Goal: Transaction & Acquisition: Purchase product/service

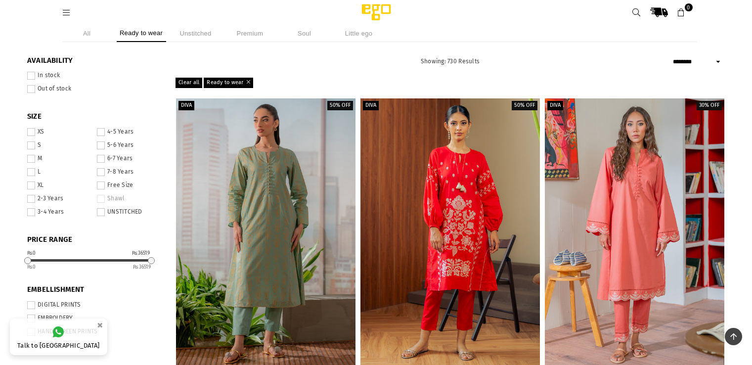
select select "******"
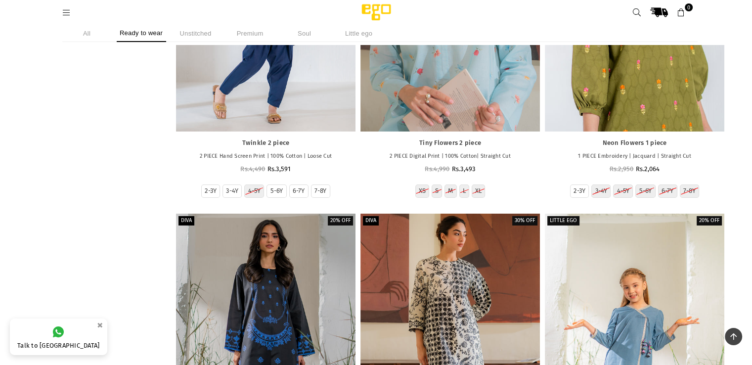
scroll to position [59620, 0]
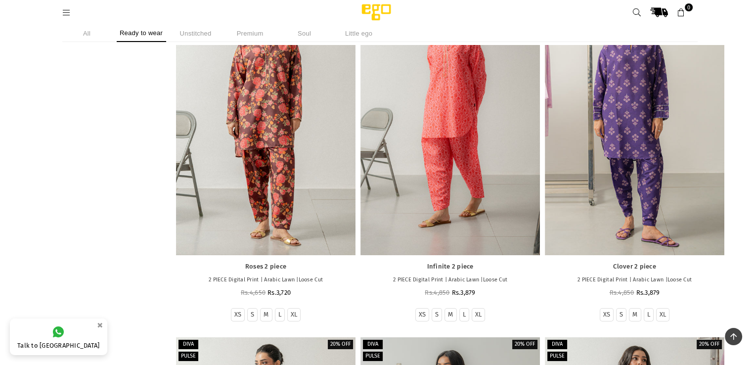
scroll to position [74946, 0]
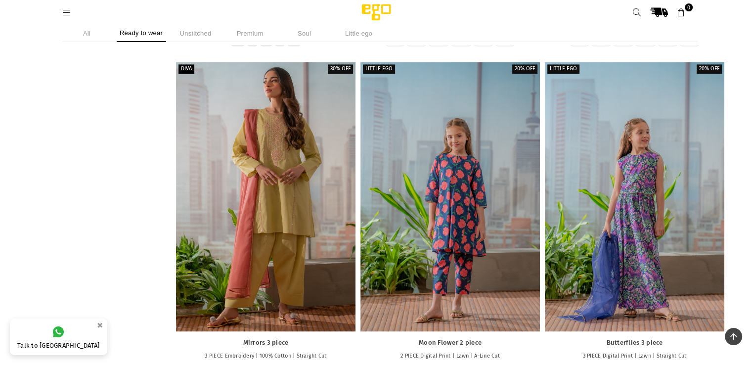
scroll to position [61526, 0]
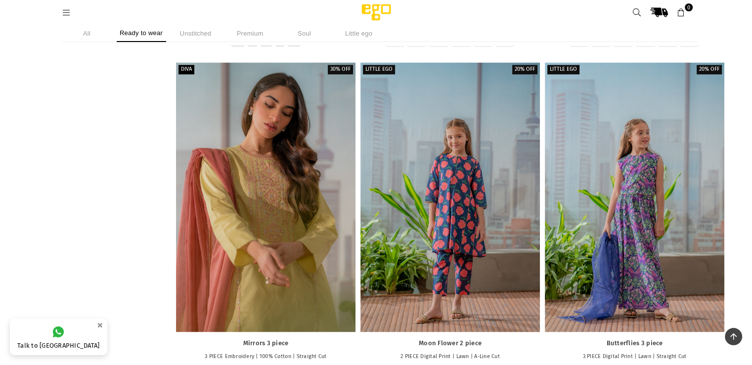
click at [305, 182] on div at bounding box center [265, 196] width 179 height 269
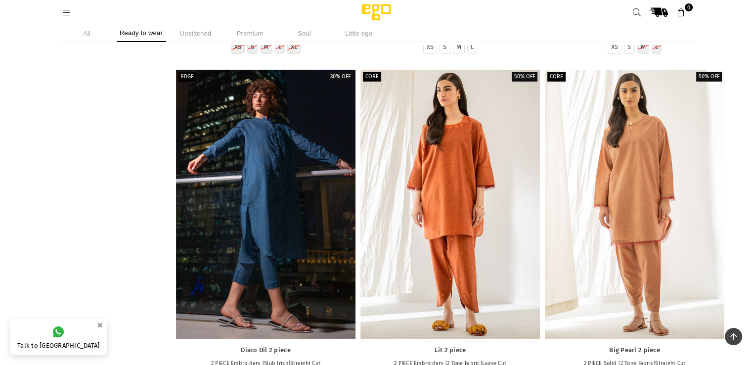
scroll to position [25671, 0]
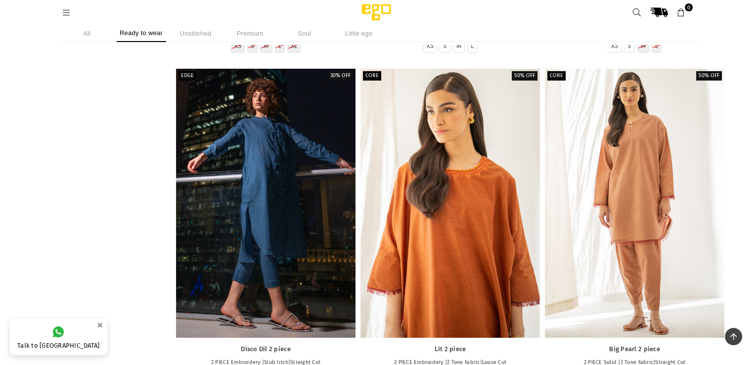
click at [445, 202] on div at bounding box center [449, 203] width 179 height 269
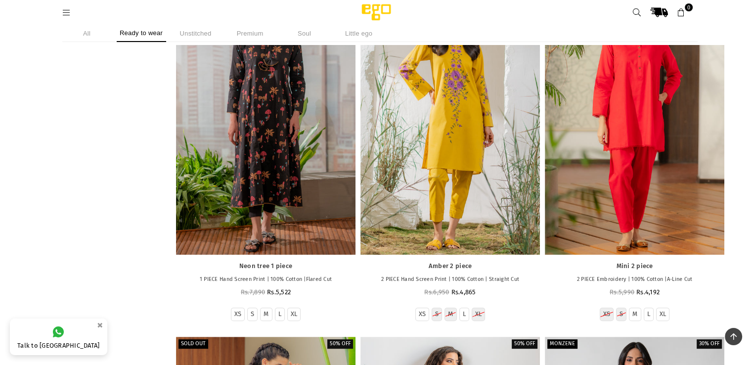
scroll to position [19081, 0]
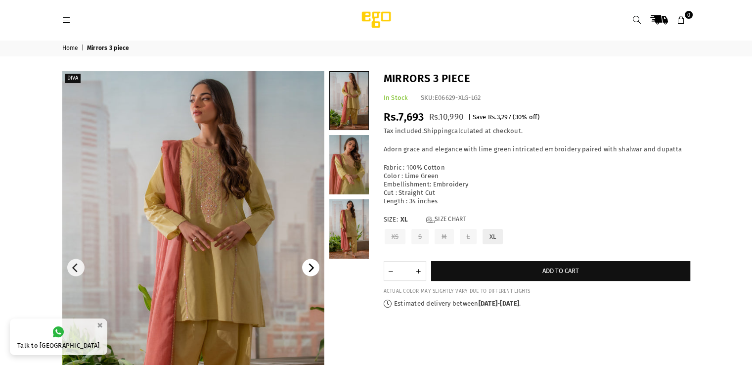
click at [312, 267] on icon "Next" at bounding box center [311, 267] width 5 height 9
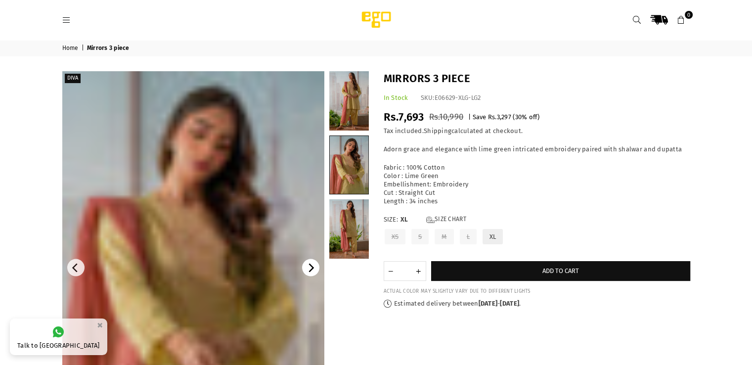
click at [312, 267] on icon "Next" at bounding box center [311, 267] width 5 height 9
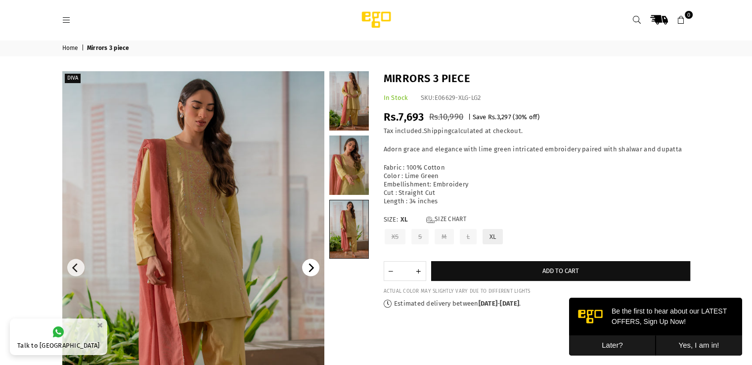
click at [312, 267] on icon "Next" at bounding box center [311, 267] width 5 height 9
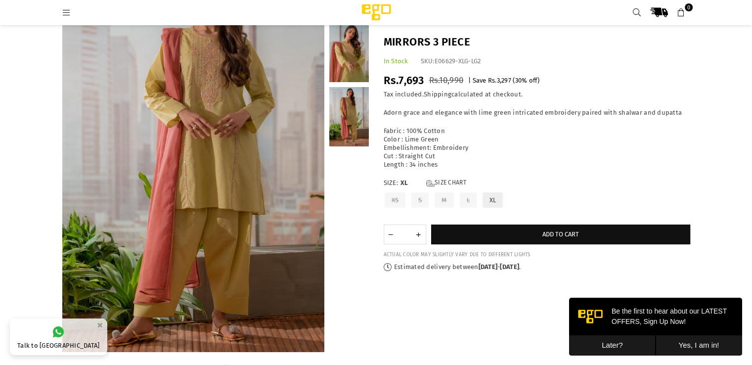
scroll to position [97, 0]
click at [310, 151] on icon "Next" at bounding box center [311, 155] width 5 height 9
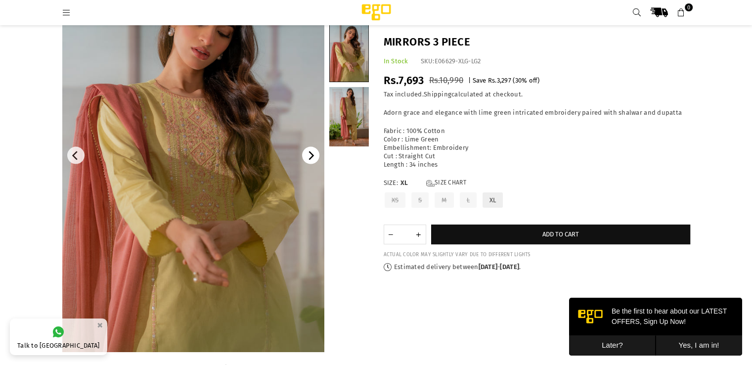
click at [310, 151] on icon "Next" at bounding box center [311, 155] width 5 height 9
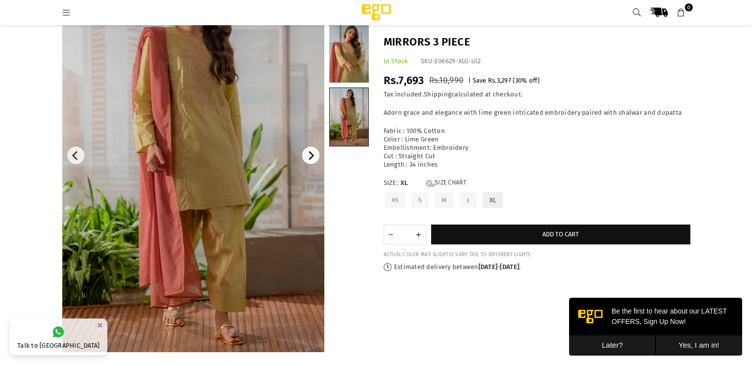
click at [310, 151] on icon "Next" at bounding box center [311, 155] width 5 height 9
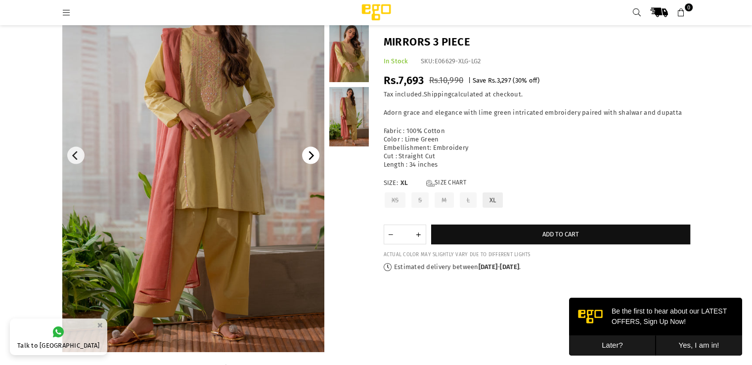
click at [310, 151] on icon "Next" at bounding box center [311, 155] width 5 height 9
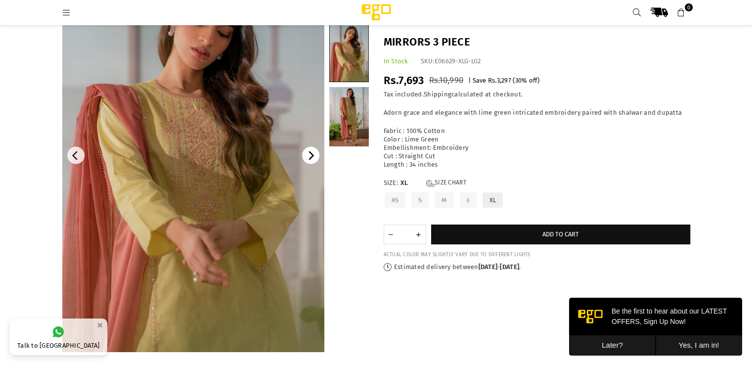
click at [310, 151] on icon "Next" at bounding box center [311, 155] width 5 height 9
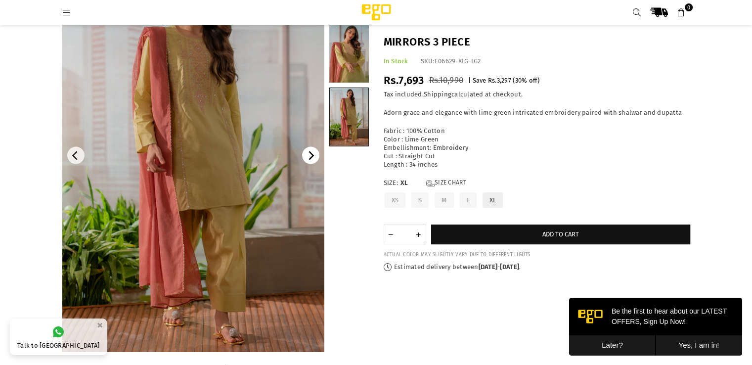
click at [310, 151] on icon "Next" at bounding box center [311, 155] width 5 height 9
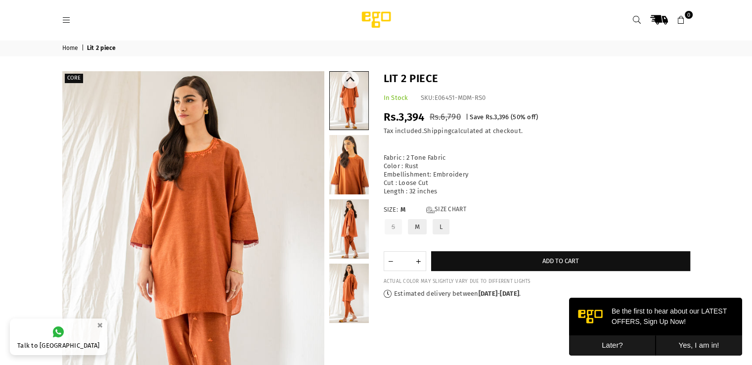
click at [356, 167] on link at bounding box center [349, 164] width 40 height 59
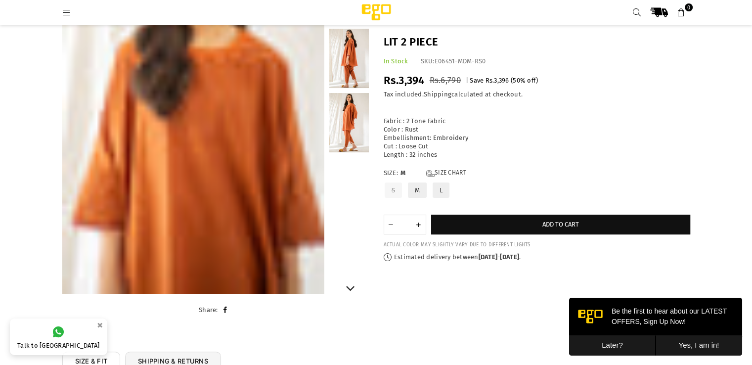
scroll to position [156, 0]
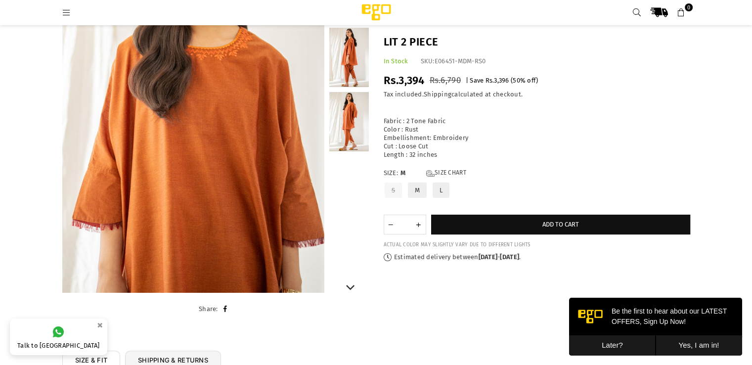
click at [356, 117] on link at bounding box center [349, 121] width 40 height 59
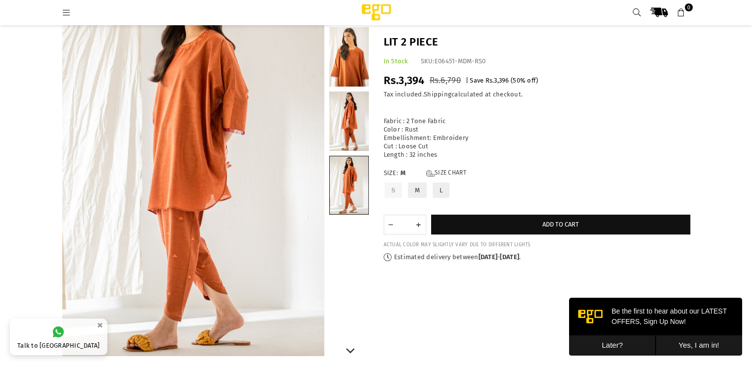
scroll to position [92, 0]
click at [354, 107] on link at bounding box center [349, 121] width 40 height 59
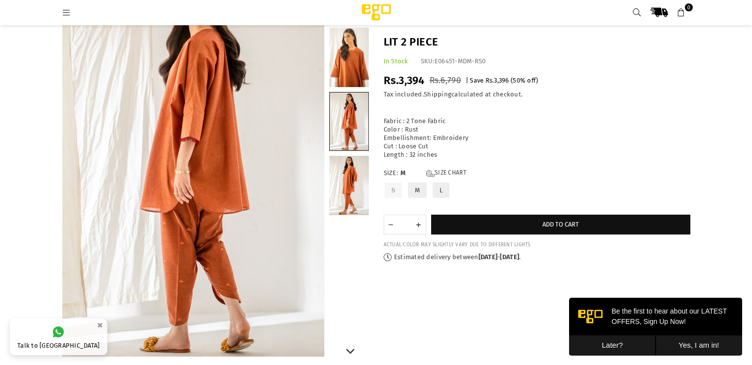
click at [353, 58] on link at bounding box center [349, 57] width 40 height 59
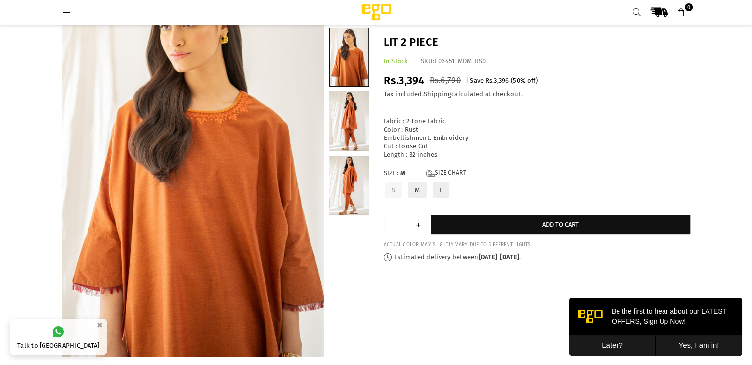
click at [615, 346] on button "Later?" at bounding box center [612, 345] width 86 height 20
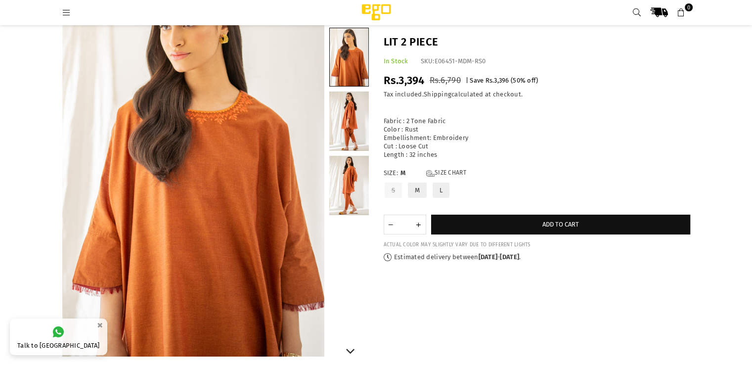
click at [349, 101] on link at bounding box center [349, 120] width 40 height 59
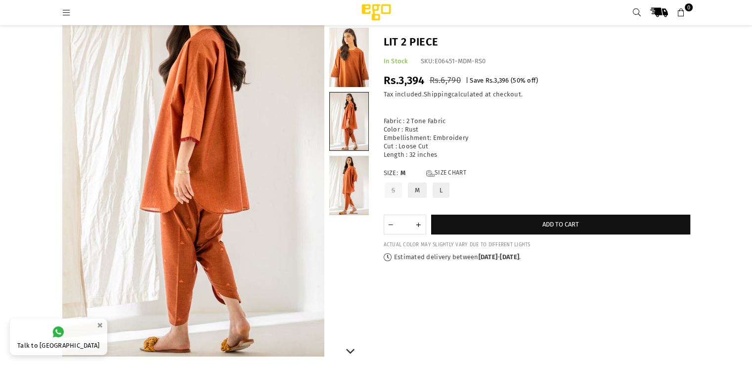
click at [353, 62] on link at bounding box center [349, 57] width 40 height 59
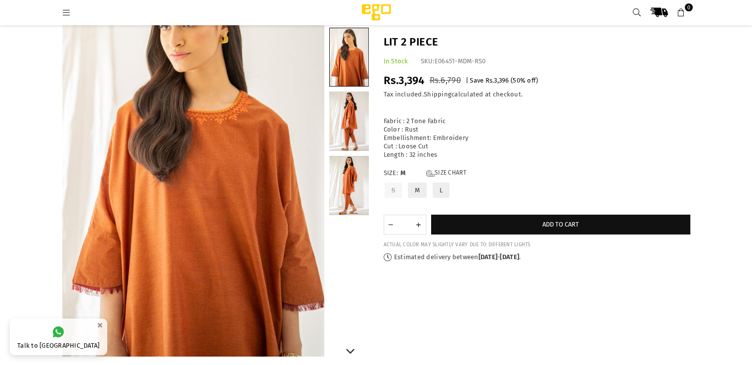
click at [349, 104] on link at bounding box center [349, 120] width 40 height 59
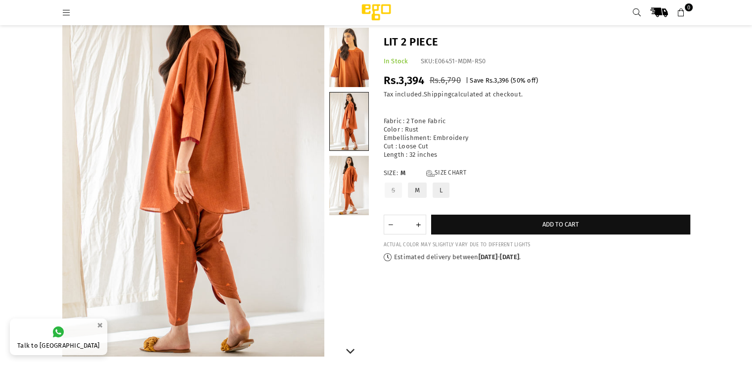
click at [350, 179] on link at bounding box center [349, 185] width 40 height 59
